Goal: Navigation & Orientation: Find specific page/section

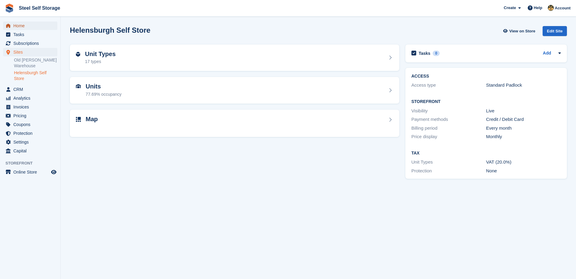
click at [25, 24] on span "Home" at bounding box center [31, 26] width 36 height 8
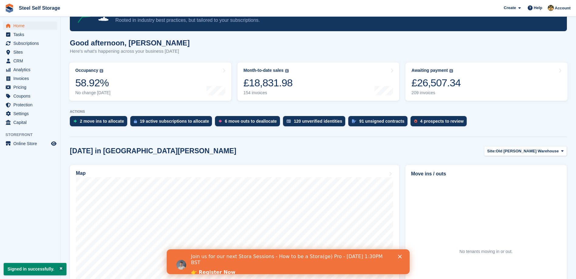
scroll to position [121, 0]
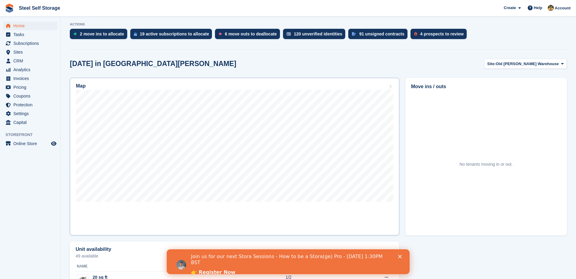
click at [388, 86] on icon at bounding box center [390, 86] width 6 height 5
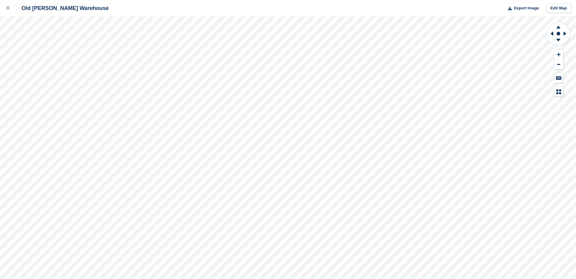
click at [90, 8] on div "Old Kilpatrick Warehouse Export Image Edit Map" at bounding box center [288, 8] width 576 height 16
click at [5, 9] on link at bounding box center [8, 8] width 16 height 16
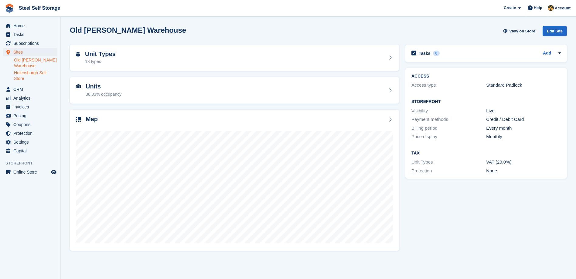
click at [39, 74] on link "Helensburgh Self Store" at bounding box center [35, 76] width 43 height 12
click at [388, 117] on icon at bounding box center [390, 119] width 6 height 5
